Goal: Task Accomplishment & Management: Use online tool/utility

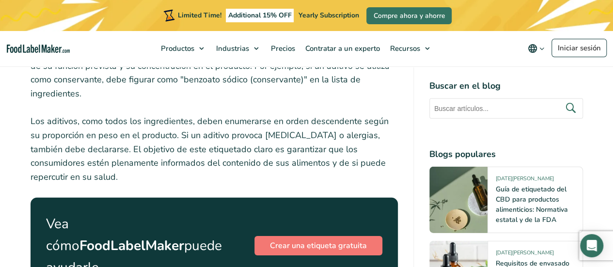
scroll to position [1474, 0]
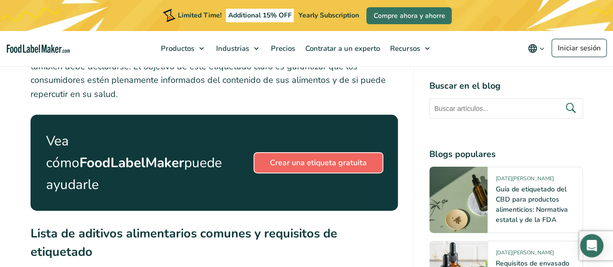
click at [320, 153] on link "Crear una etiqueta gratuita" at bounding box center [318, 162] width 128 height 19
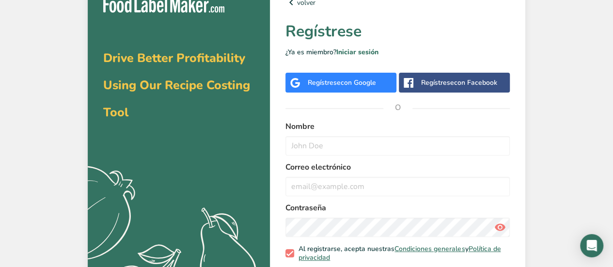
scroll to position [14, 0]
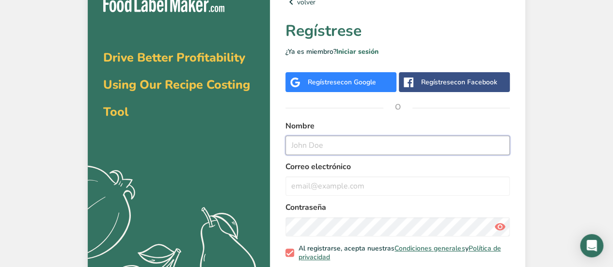
click at [324, 145] on input "text" at bounding box center [397, 145] width 224 height 19
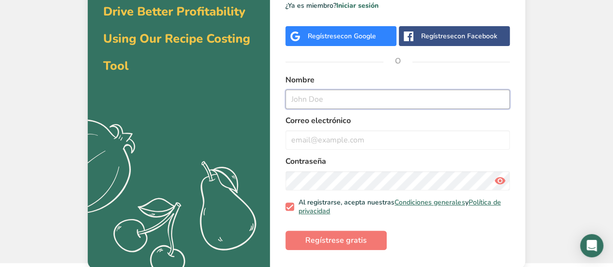
scroll to position [51, 0]
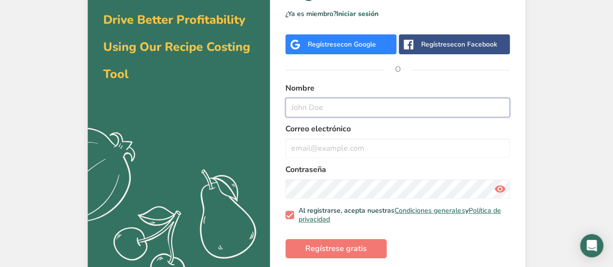
click at [309, 102] on input "text" at bounding box center [397, 107] width 224 height 19
type input "[PERSON_NAME]"
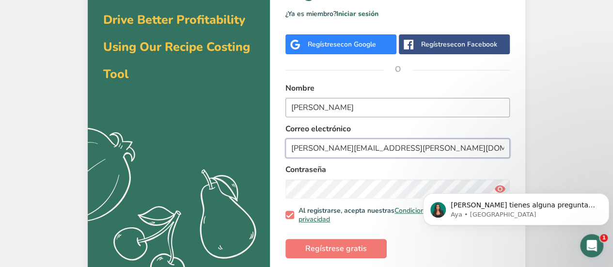
scroll to position [0, 0]
type input "[PERSON_NAME][EMAIL_ADDRESS][PERSON_NAME][DOMAIN_NAME]"
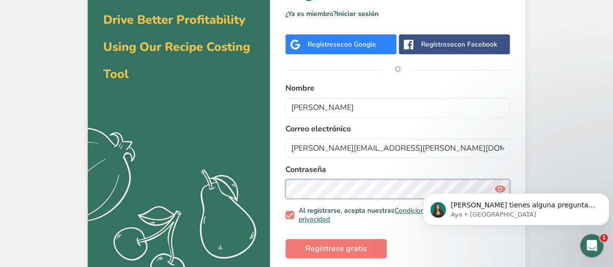
scroll to position [61, 0]
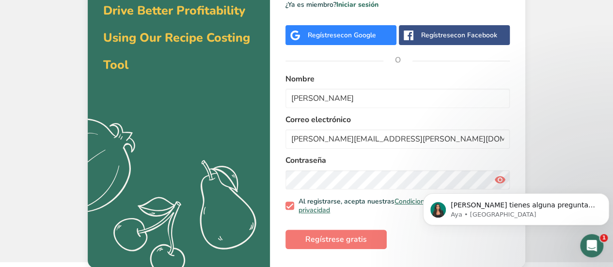
click at [497, 179] on body "[PERSON_NAME] tienes alguna pregunta no dudes en consultarnos. ¡Estamos aquí pa…" at bounding box center [516, 207] width 186 height 60
click at [494, 180] on body "[PERSON_NAME] tienes alguna pregunta no dudes en consultarnos. ¡Estamos aquí pa…" at bounding box center [516, 207] width 186 height 60
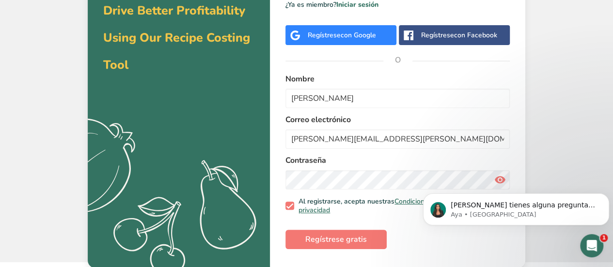
click at [494, 180] on body "[PERSON_NAME] tienes alguna pregunta no dudes en consultarnos. ¡Estamos aquí pa…" at bounding box center [516, 207] width 186 height 60
click at [439, 242] on form "Nombre [PERSON_NAME] electrónico [PERSON_NAME][EMAIL_ADDRESS][PERSON_NAME][DOMA…" at bounding box center [397, 161] width 224 height 176
click at [340, 240] on span "Regístrese gratis" at bounding box center [336, 239] width 62 height 12
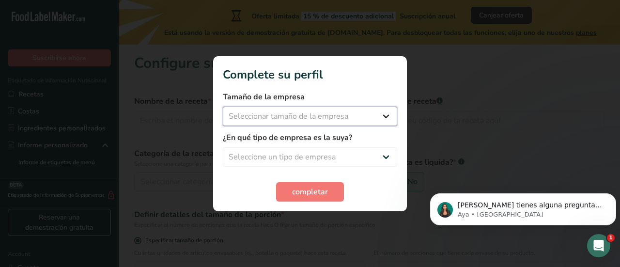
click at [302, 118] on select "Seleccionar tamaño de la empresa Menos de 10 empleados De 10 a 50 empleados De …" at bounding box center [310, 116] width 174 height 19
select select "4"
click at [223, 107] on select "Seleccionar tamaño de la empresa Menos de 10 empleados De 10 a 50 empleados De …" at bounding box center [310, 116] width 174 height 19
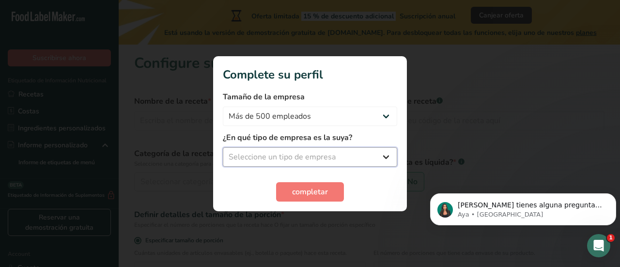
click at [377, 159] on select "Seleccione un tipo de empresa Fabricante de alimentos envasados Restaurante y c…" at bounding box center [310, 156] width 174 height 19
select select "8"
click at [223, 147] on select "Seleccione un tipo de empresa Fabricante de alimentos envasados Restaurante y c…" at bounding box center [310, 156] width 174 height 19
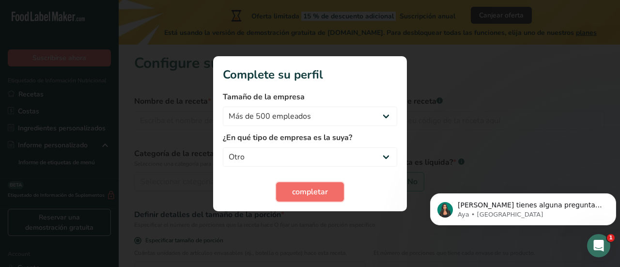
click at [301, 192] on span "completar" at bounding box center [310, 192] width 36 height 12
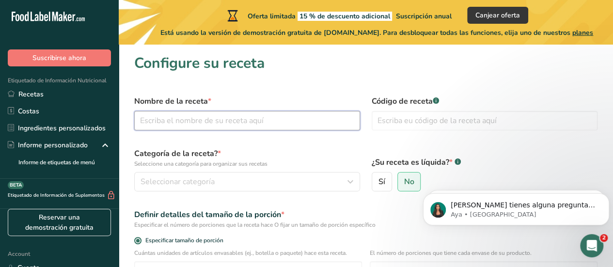
click at [207, 123] on input "text" at bounding box center [247, 120] width 226 height 19
type input "GLOBE MALTODEXTRINA"
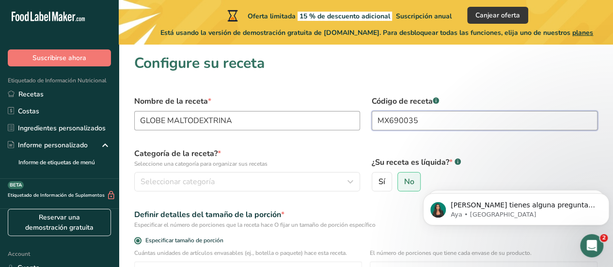
type input "MX690035"
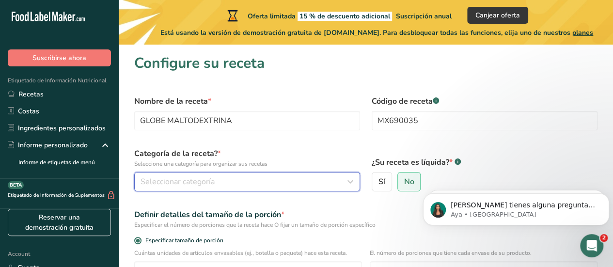
click at [351, 182] on icon "button" at bounding box center [350, 181] width 12 height 17
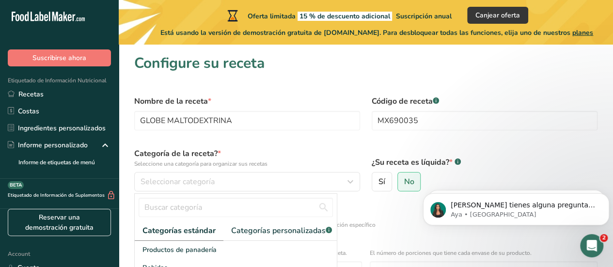
click at [203, 227] on span "Categorías estándar" at bounding box center [178, 231] width 73 height 12
click at [201, 229] on span "Categorías estándar" at bounding box center [178, 231] width 73 height 12
click at [182, 232] on span "Categorías estándar" at bounding box center [176, 231] width 73 height 12
click at [184, 210] on input "text" at bounding box center [236, 207] width 194 height 19
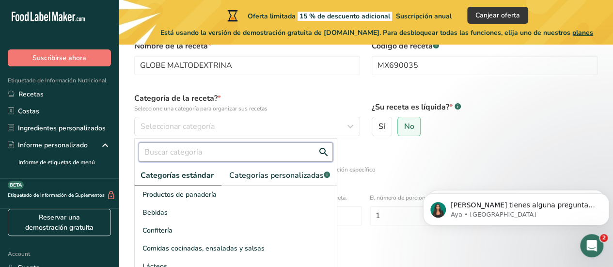
scroll to position [55, 0]
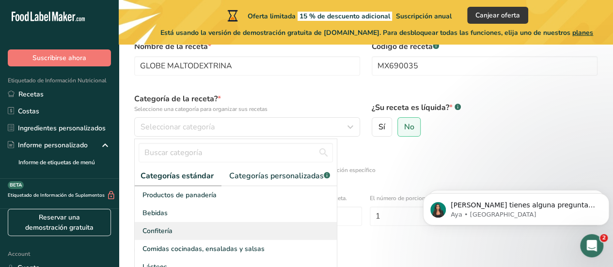
click at [165, 236] on span "Confitería" at bounding box center [157, 231] width 30 height 10
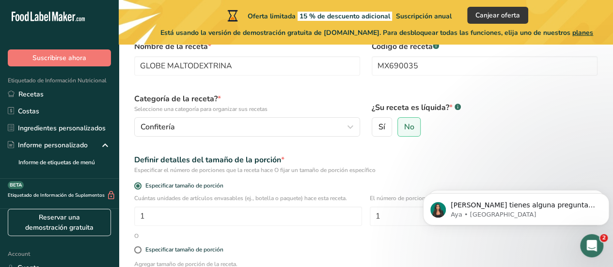
drag, startPoint x: 408, startPoint y: 124, endPoint x: 477, endPoint y: 142, distance: 71.1
click at [409, 124] on span "No" at bounding box center [408, 127] width 10 height 10
click at [404, 124] on input "No" at bounding box center [401, 127] width 6 height 6
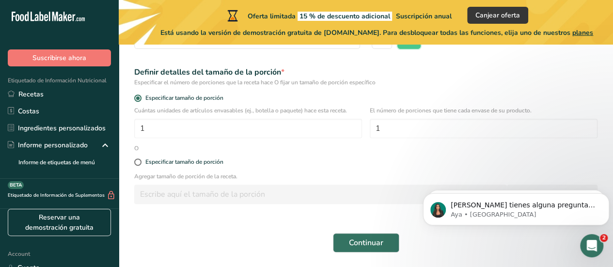
scroll to position [140, 0]
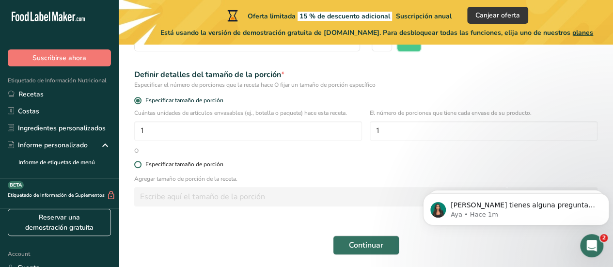
click at [138, 163] on span at bounding box center [137, 164] width 7 height 7
click at [138, 163] on input "Especificar tamaño de porción" at bounding box center [137, 164] width 6 height 6
radio input "true"
radio input "false"
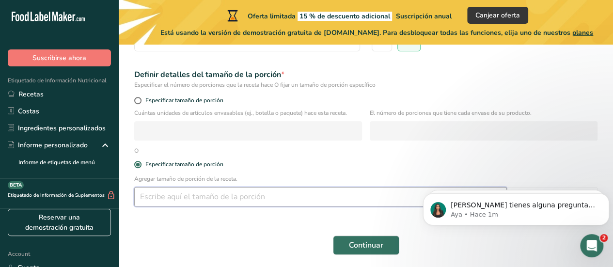
drag, startPoint x: 148, startPoint y: 193, endPoint x: 152, endPoint y: 198, distance: 6.6
click at [148, 193] on input "number" at bounding box center [320, 196] width 372 height 19
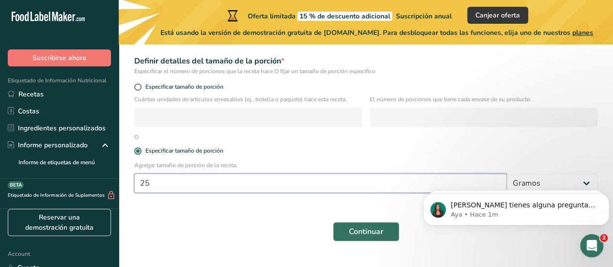
scroll to position [174, 0]
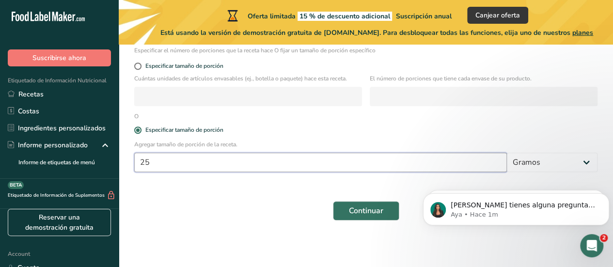
drag, startPoint x: 615, startPoint y: 160, endPoint x: 173, endPoint y: 6, distance: 467.8
type input "25"
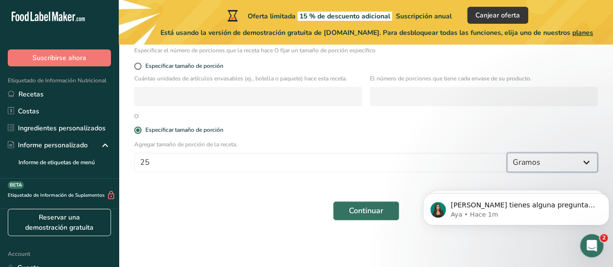
click at [585, 163] on select "Gramos kg mg mcg libras onza [GEOGRAPHIC_DATA] mL onza líquida [GEOGRAPHIC_DATA…" at bounding box center [552, 162] width 91 height 19
select select "1"
click at [507, 153] on select "Gramos kg mg mcg libras onza [GEOGRAPHIC_DATA] mL onza líquida [GEOGRAPHIC_DATA…" at bounding box center [552, 162] width 91 height 19
click at [224, 189] on form "Nombre de la receta * GLOBE MALTODEXTRINA Código de receta .a-a{fill:#347362;}.…" at bounding box center [365, 70] width 475 height 311
click at [360, 211] on span "Continuar" at bounding box center [366, 211] width 34 height 12
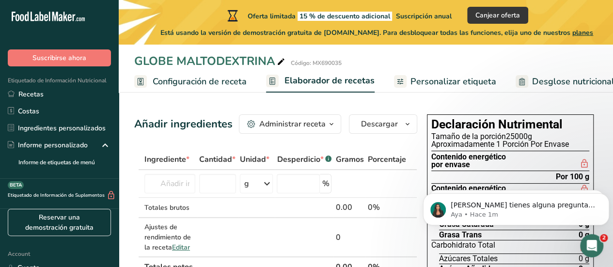
click at [331, 125] on icon "button" at bounding box center [331, 124] width 8 height 12
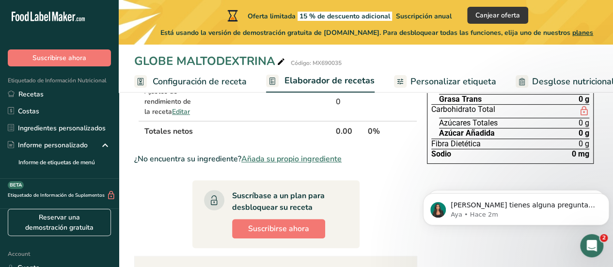
scroll to position [82, 0]
